Goal: Task Accomplishment & Management: Manage account settings

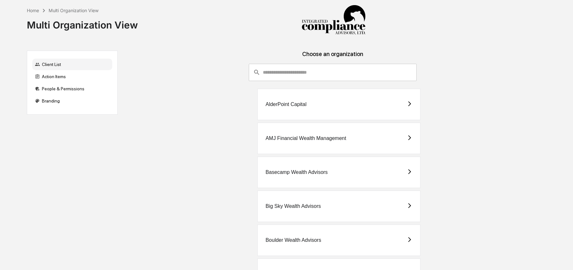
click at [299, 72] on input "consultant-dashboard__filter-organizations-search-bar" at bounding box center [340, 72] width 154 height 17
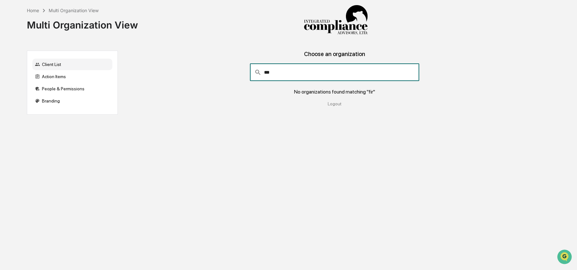
click at [289, 74] on input "***" at bounding box center [341, 72] width 155 height 17
type input "*"
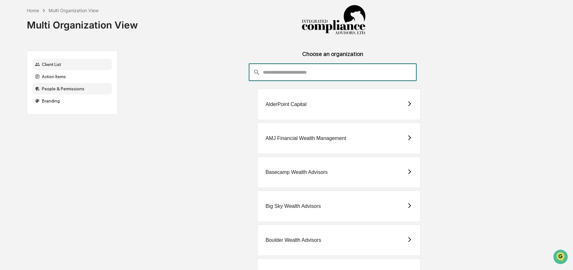
click at [75, 87] on div "People & Permissions" at bounding box center [72, 89] width 80 height 12
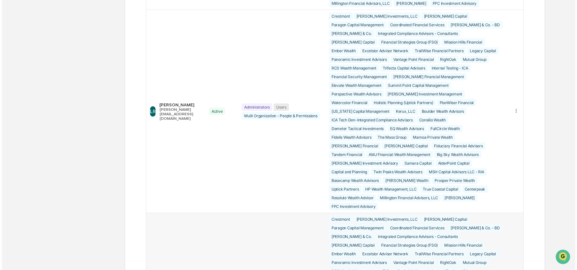
scroll to position [411, 0]
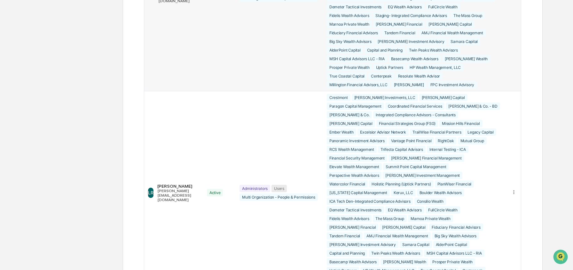
click at [509, 6] on div "Edit Accounts" at bounding box center [490, 3] width 45 height 6
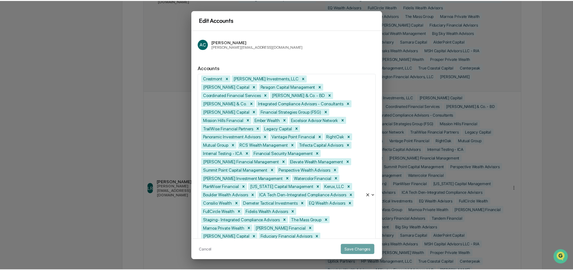
scroll to position [102, 0]
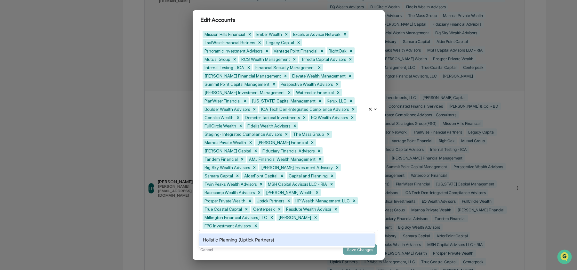
type input "*"
click at [97, 164] on div "Edit Accounts AC [PERSON_NAME] [PERSON_NAME][EMAIL_ADDRESS][DOMAIN_NAME] Accoun…" at bounding box center [288, 135] width 577 height 270
